Goal: Find specific page/section: Find specific page/section

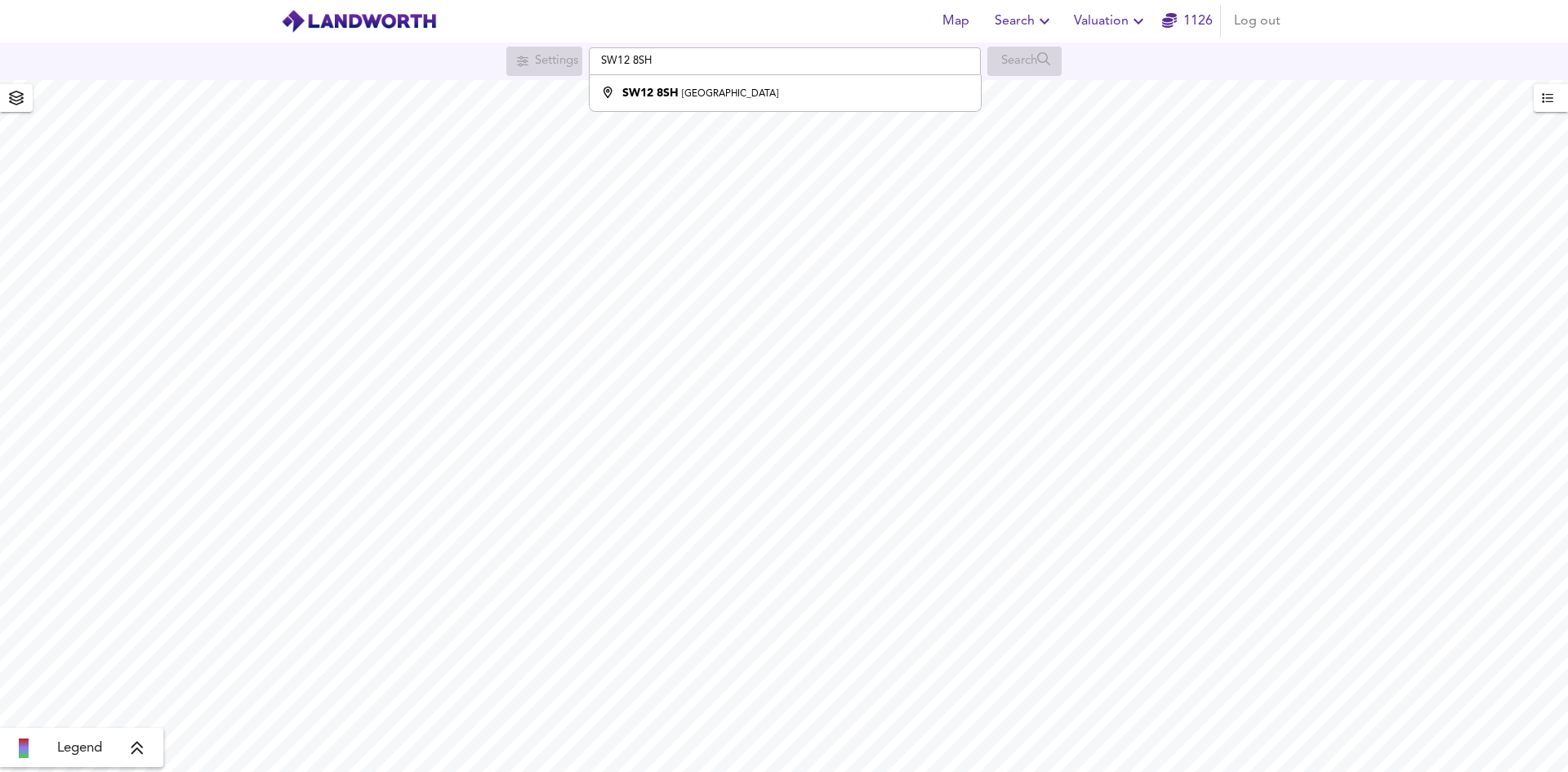
click at [1000, 61] on div "Search" at bounding box center [1024, 61] width 75 height 30
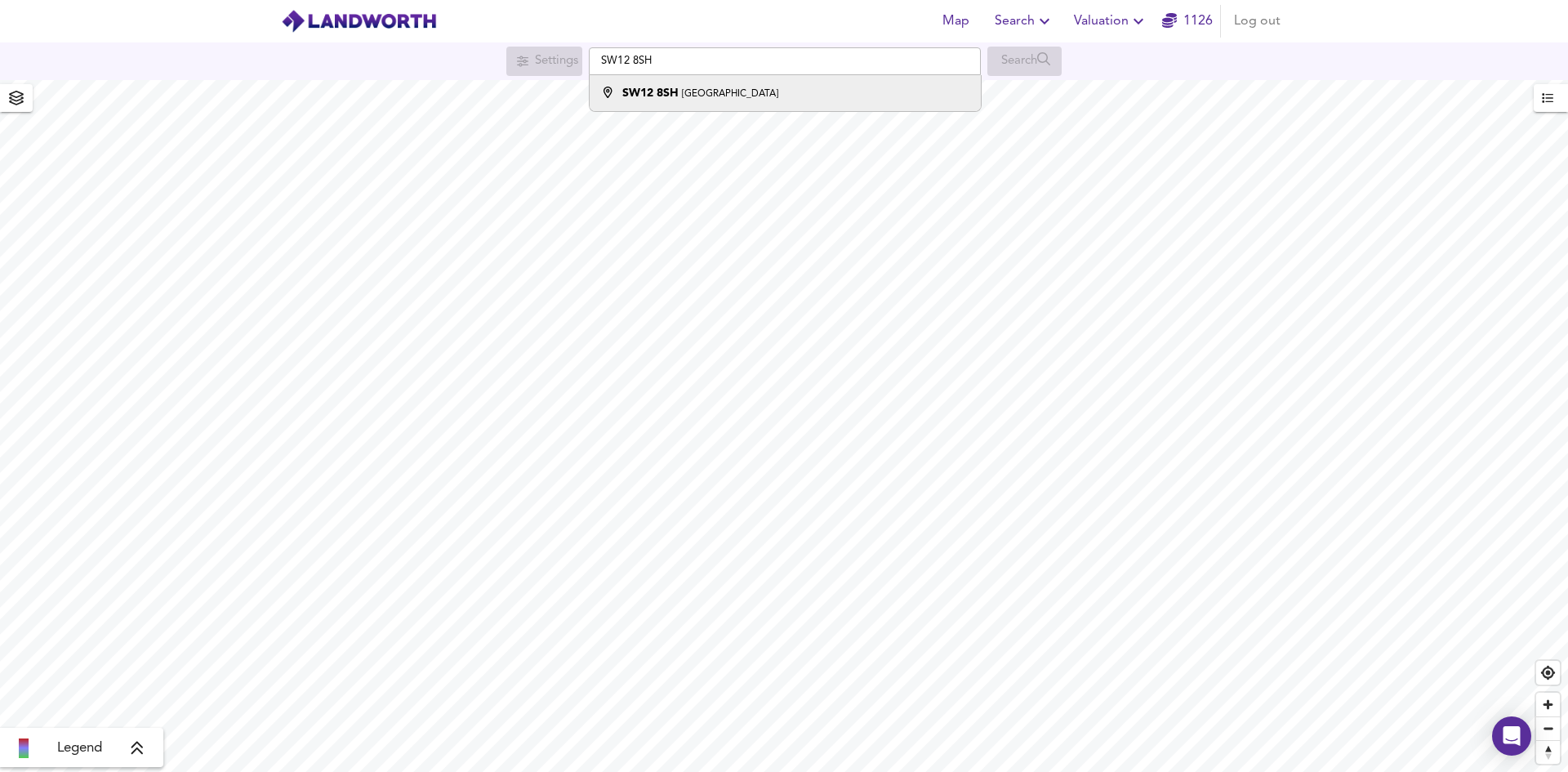
click at [796, 93] on div "[STREET_ADDRESS]" at bounding box center [781, 93] width 375 height 16
type input "[STREET_ADDRESS]"
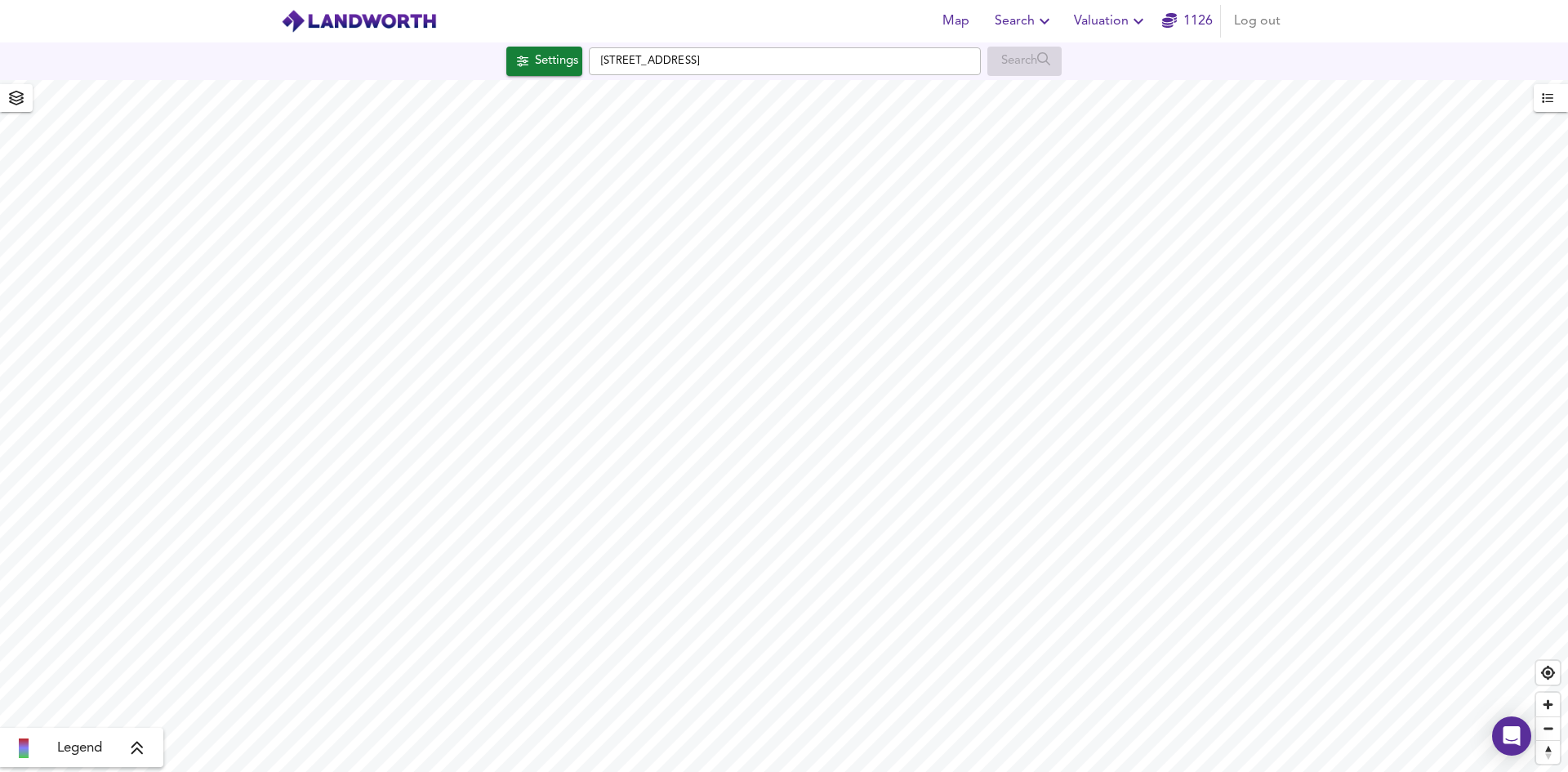
checkbox input "false"
checkbox input "true"
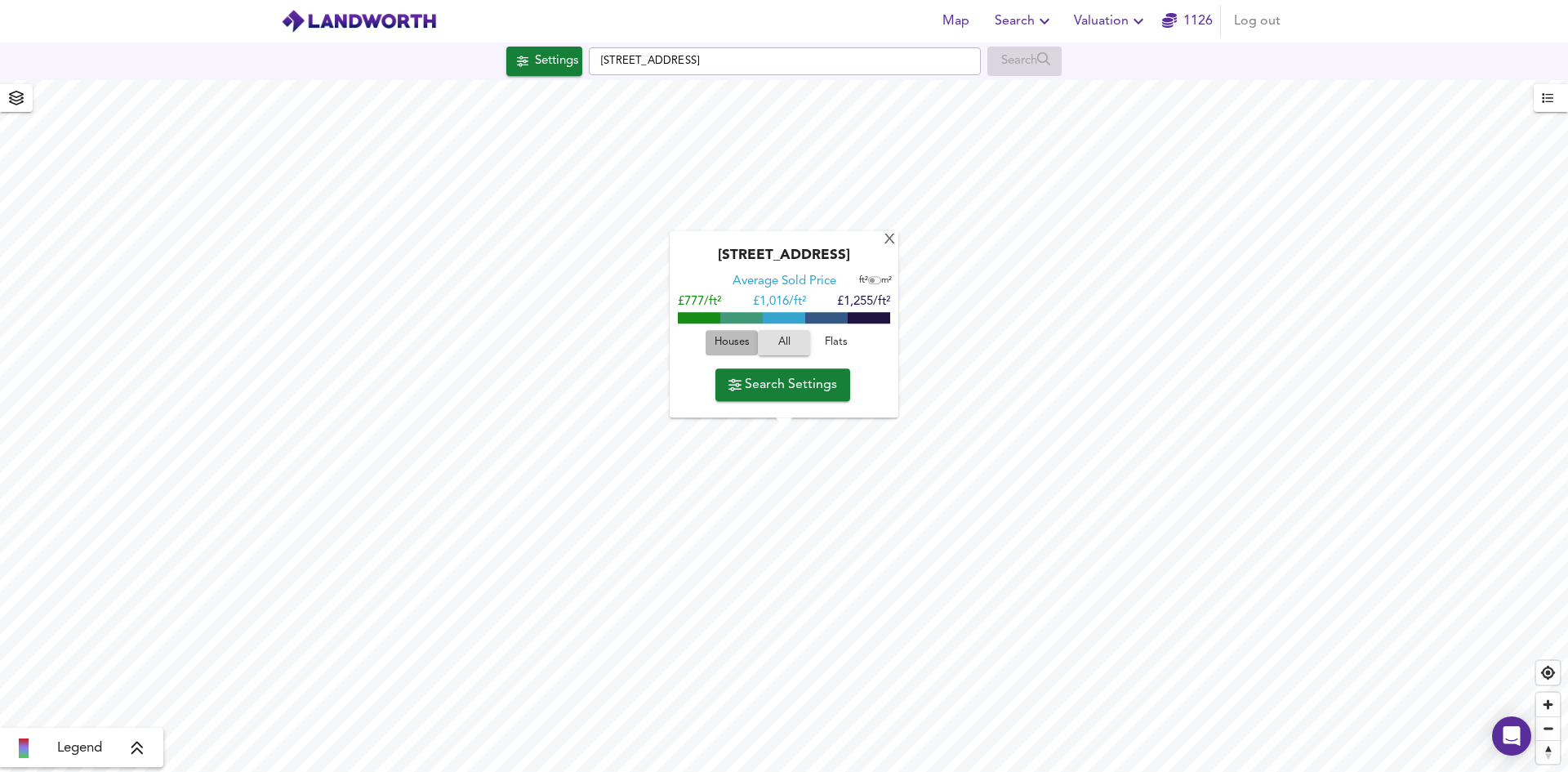
click at [744, 340] on span "Houses" at bounding box center [732, 344] width 44 height 19
click at [897, 233] on div "X" at bounding box center [890, 241] width 14 height 15
